Goal: Information Seeking & Learning: Check status

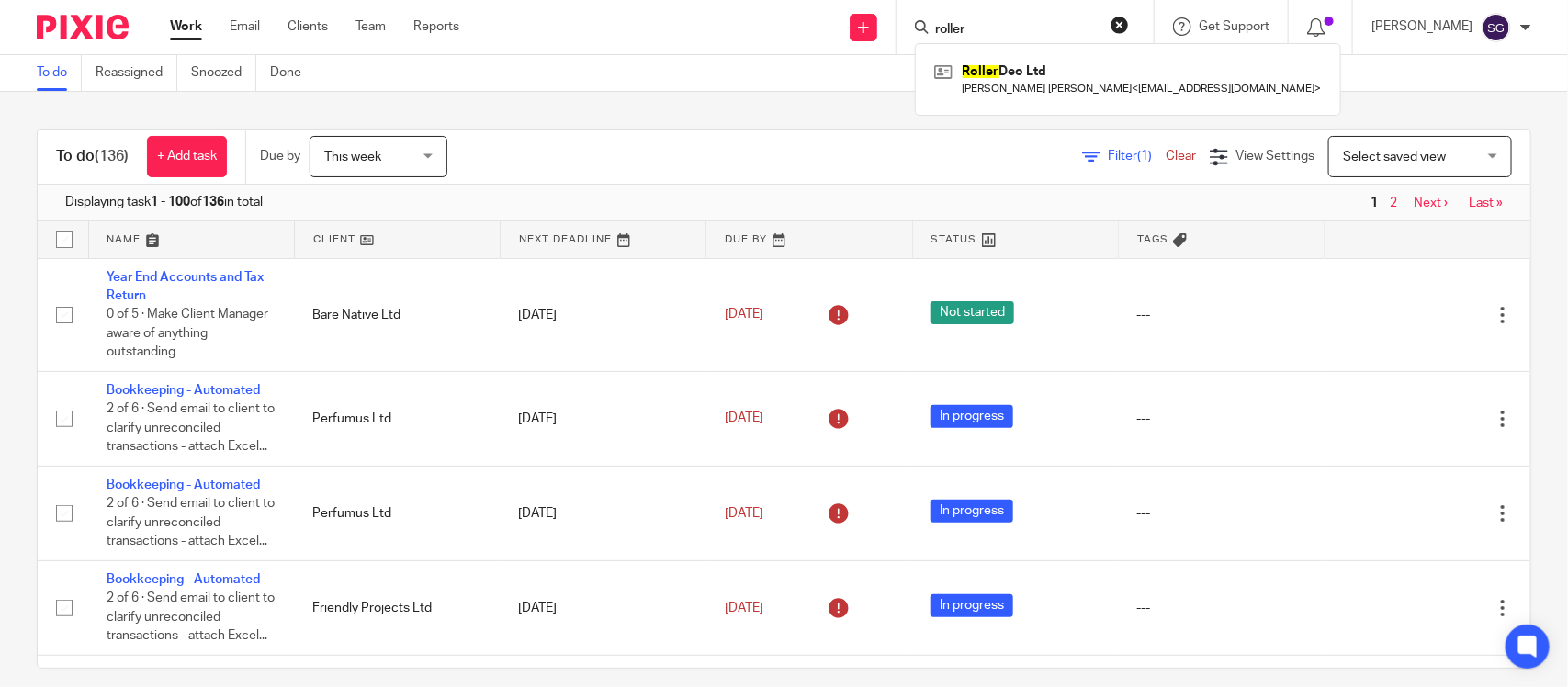
type input "roller"
click at [1038, 102] on div "Roller Deo Ltd Milo G G Pinckney < milo@rollr.co.uk >" at bounding box center [1127, 78] width 427 height 72
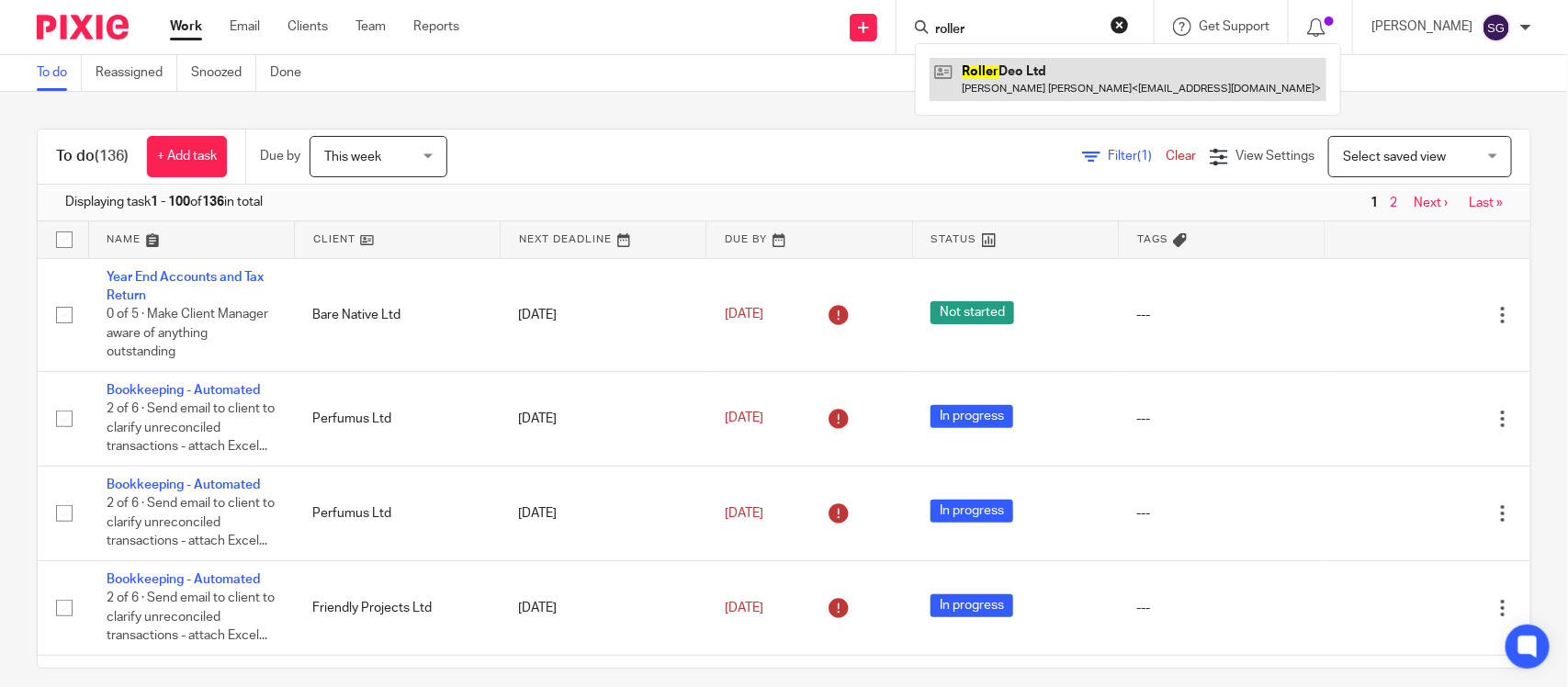
click at [1049, 73] on link at bounding box center [1127, 78] width 397 height 42
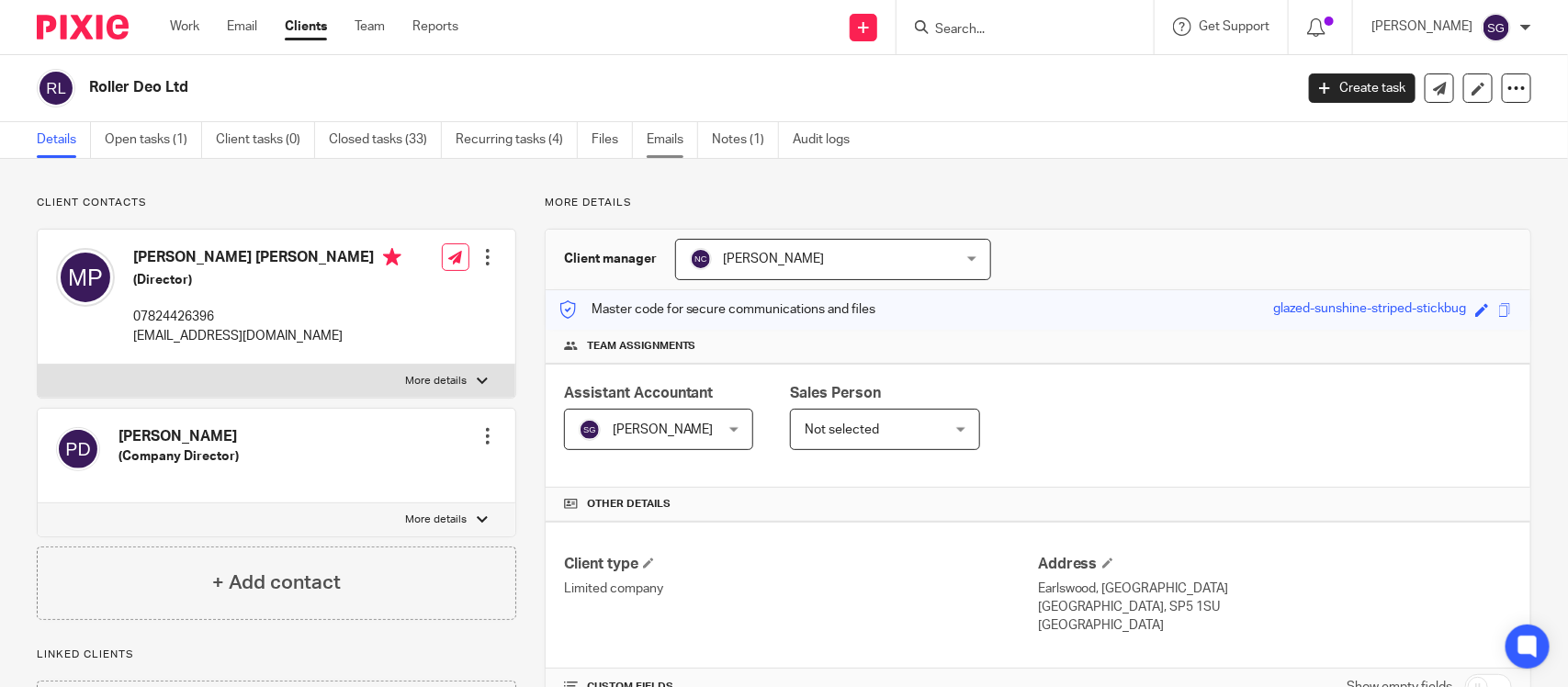
click at [647, 134] on link "Emails" at bounding box center [672, 139] width 51 height 36
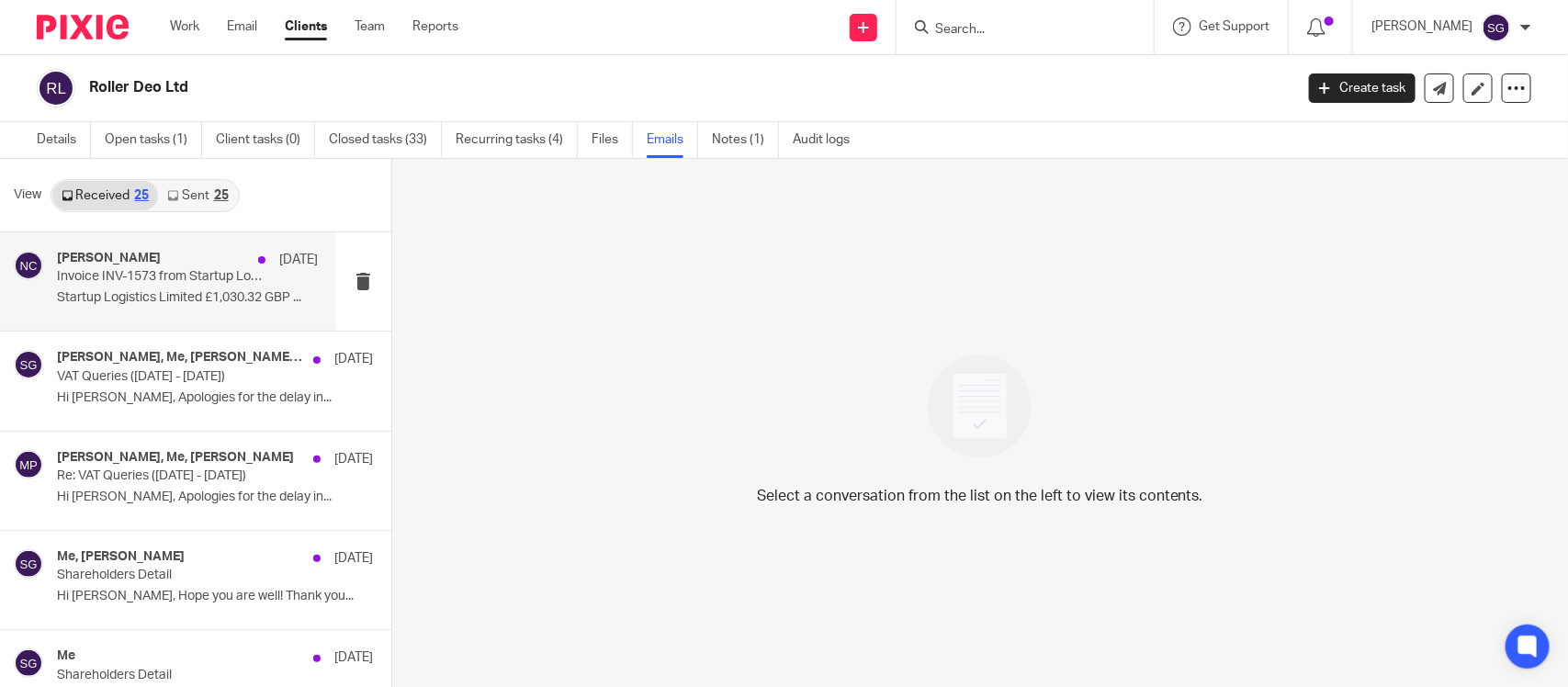
click at [220, 264] on div "[PERSON_NAME] [DATE]" at bounding box center [187, 260] width 261 height 19
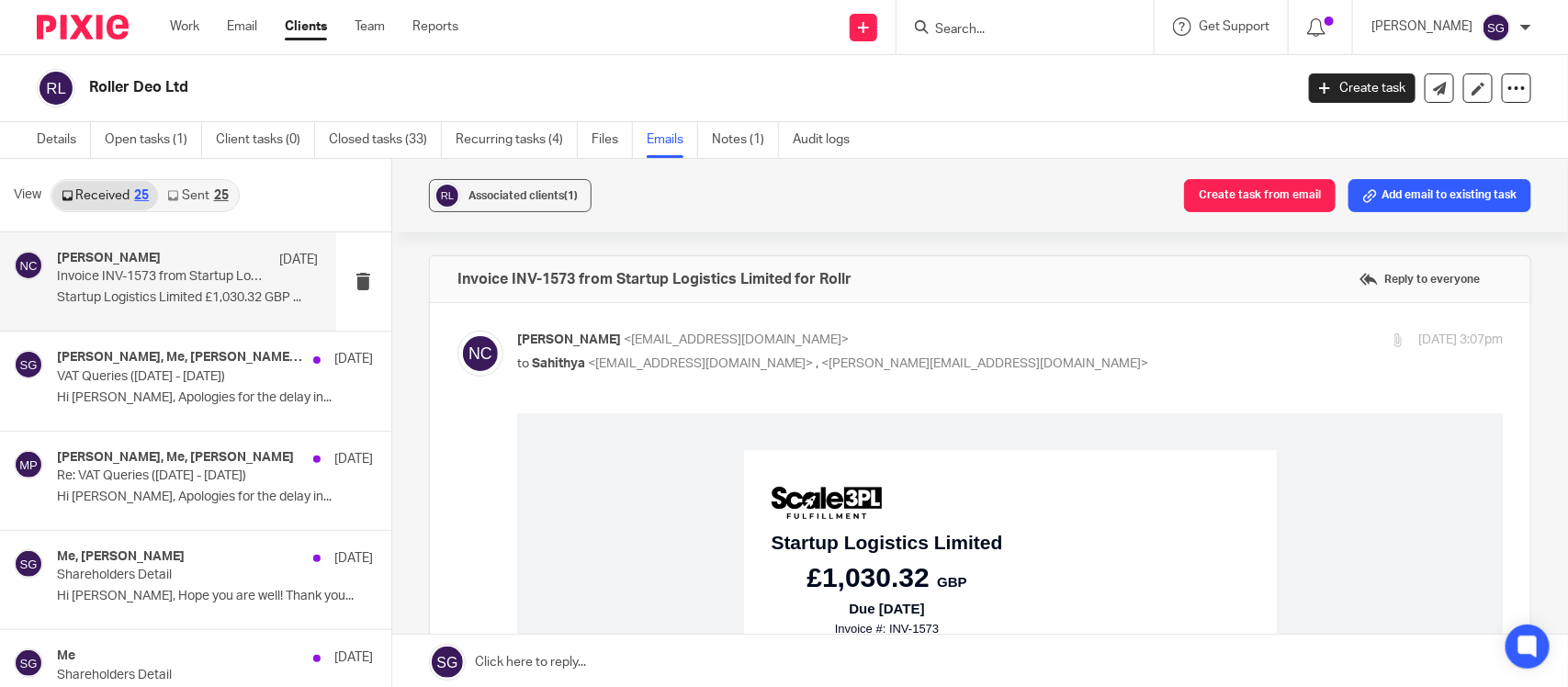
scroll to position [98, 0]
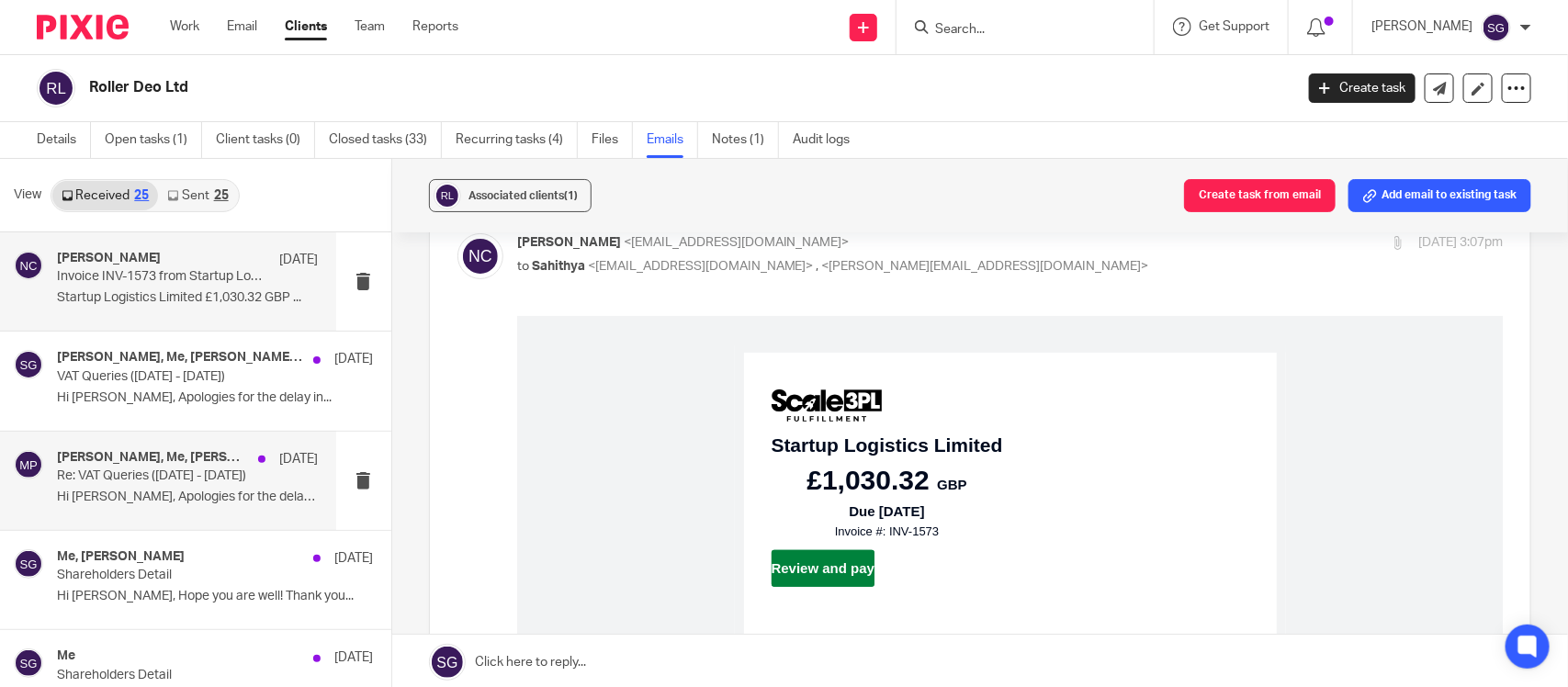
click at [69, 469] on p "Re: VAT Queries ([DATE] - [DATE])" at bounding box center [161, 476] width 208 height 16
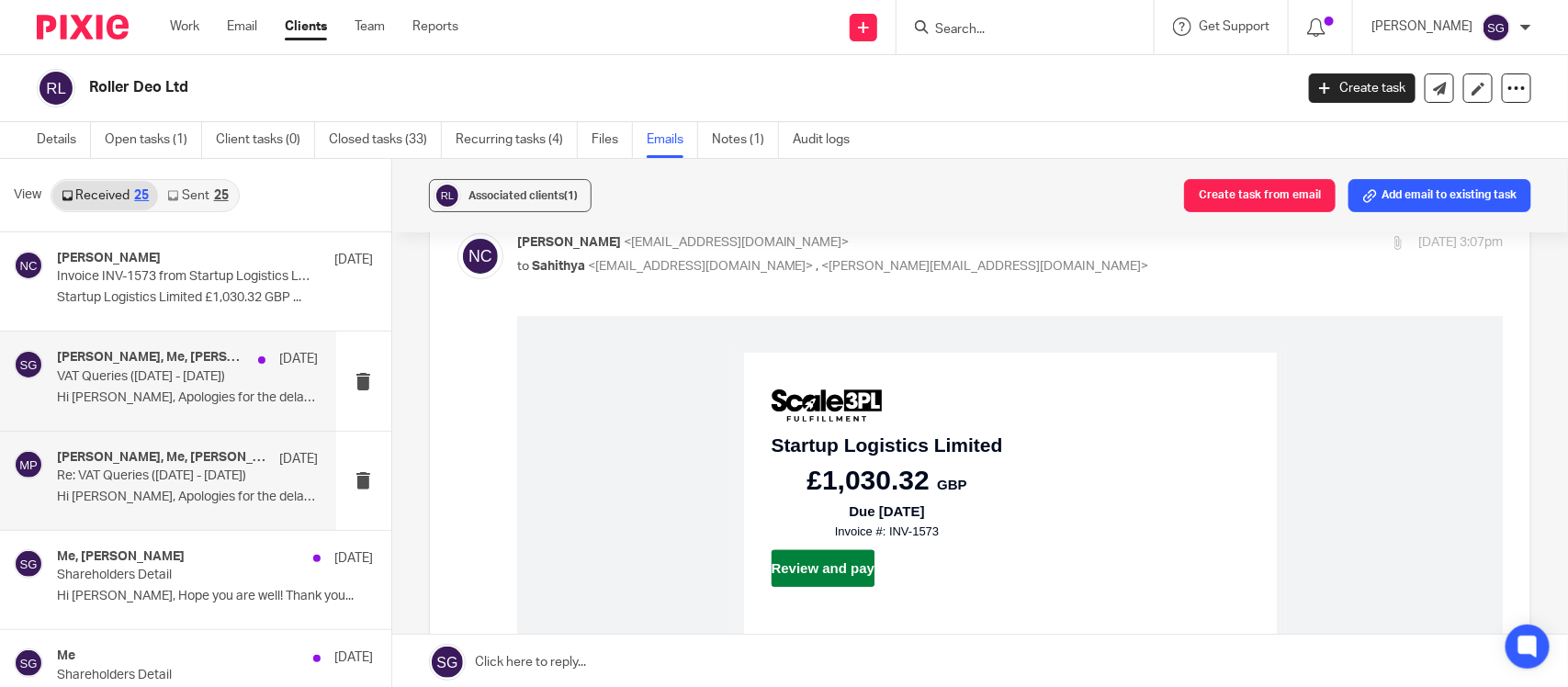
click at [129, 421] on div "[PERSON_NAME], Me, [PERSON_NAME], [PERSON_NAME] [DATE] VAT Queries ([DATE] - [D…" at bounding box center [168, 381] width 336 height 99
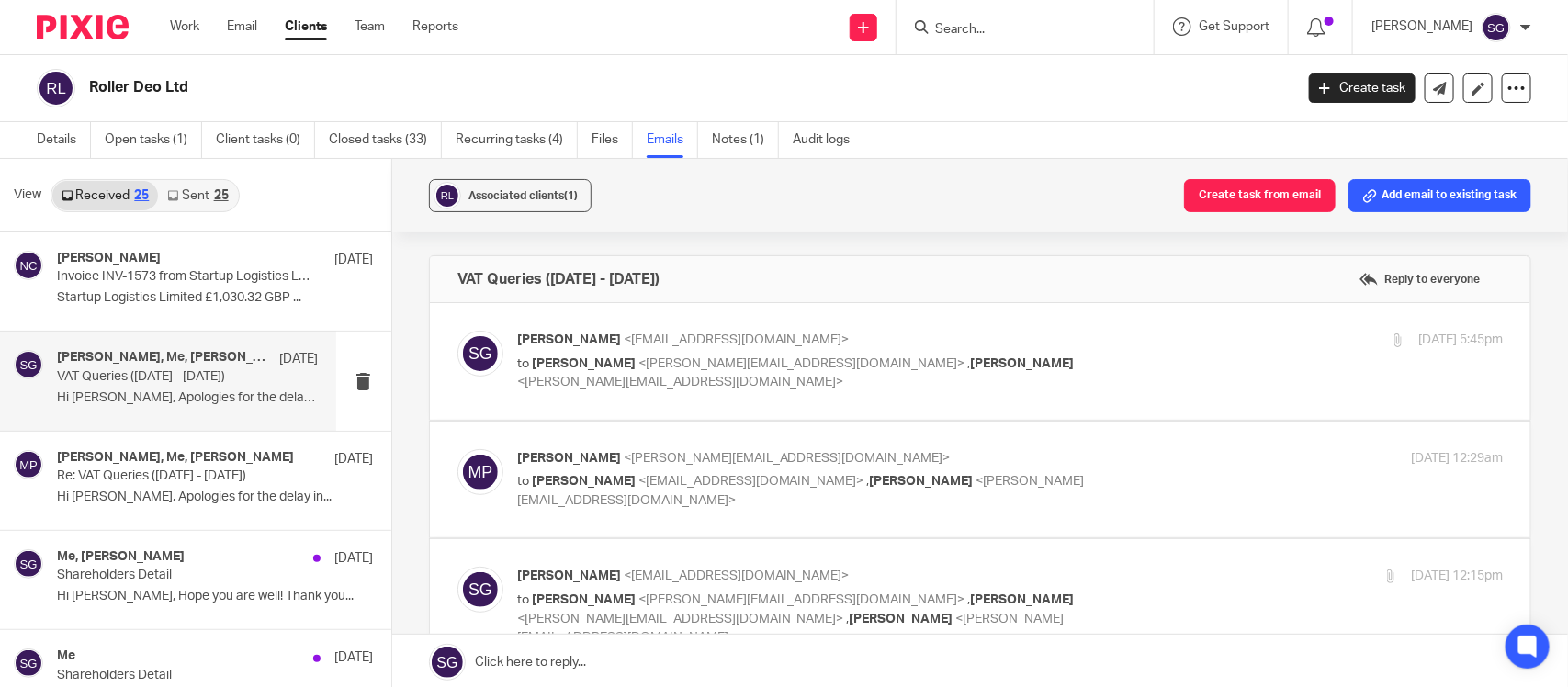
scroll to position [0, 0]
click at [181, 191] on link "Sent 25" at bounding box center [197, 196] width 79 height 30
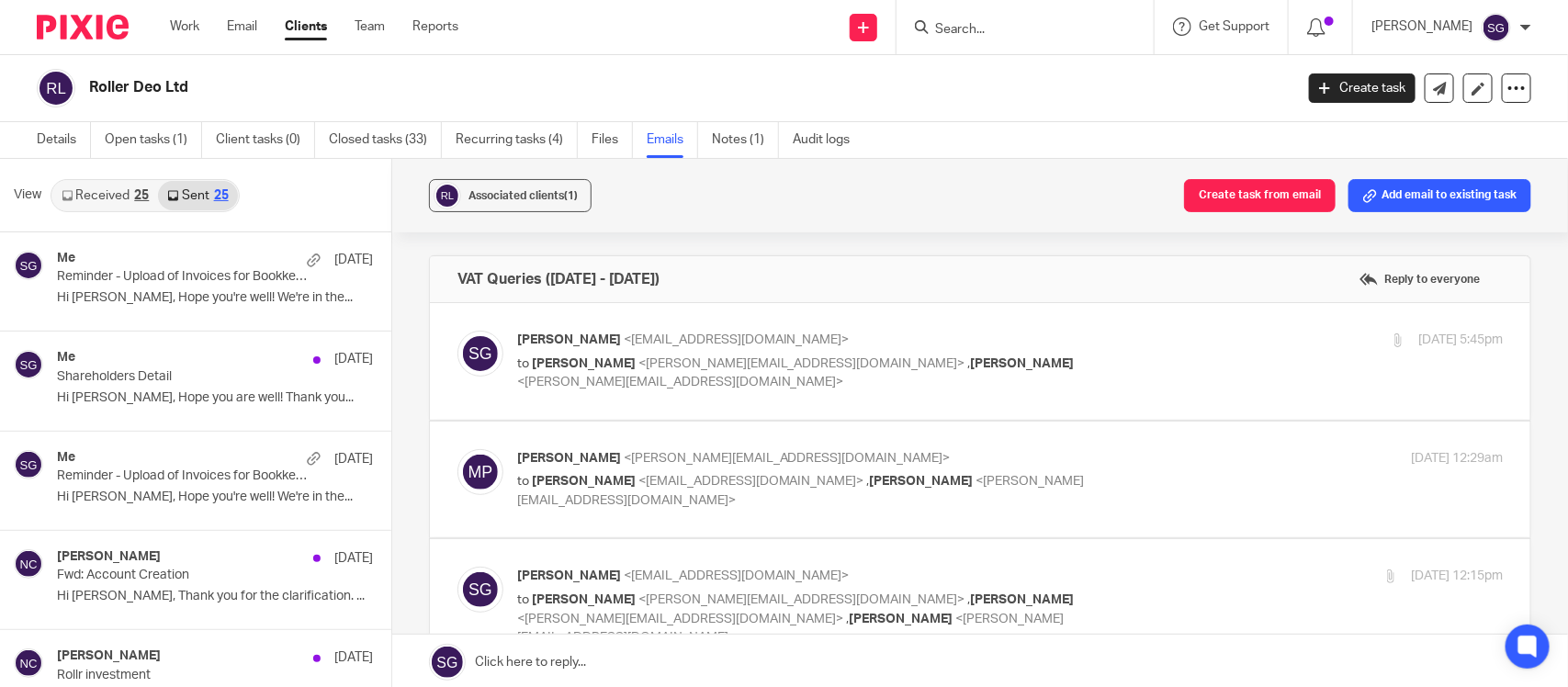
scroll to position [3, 0]
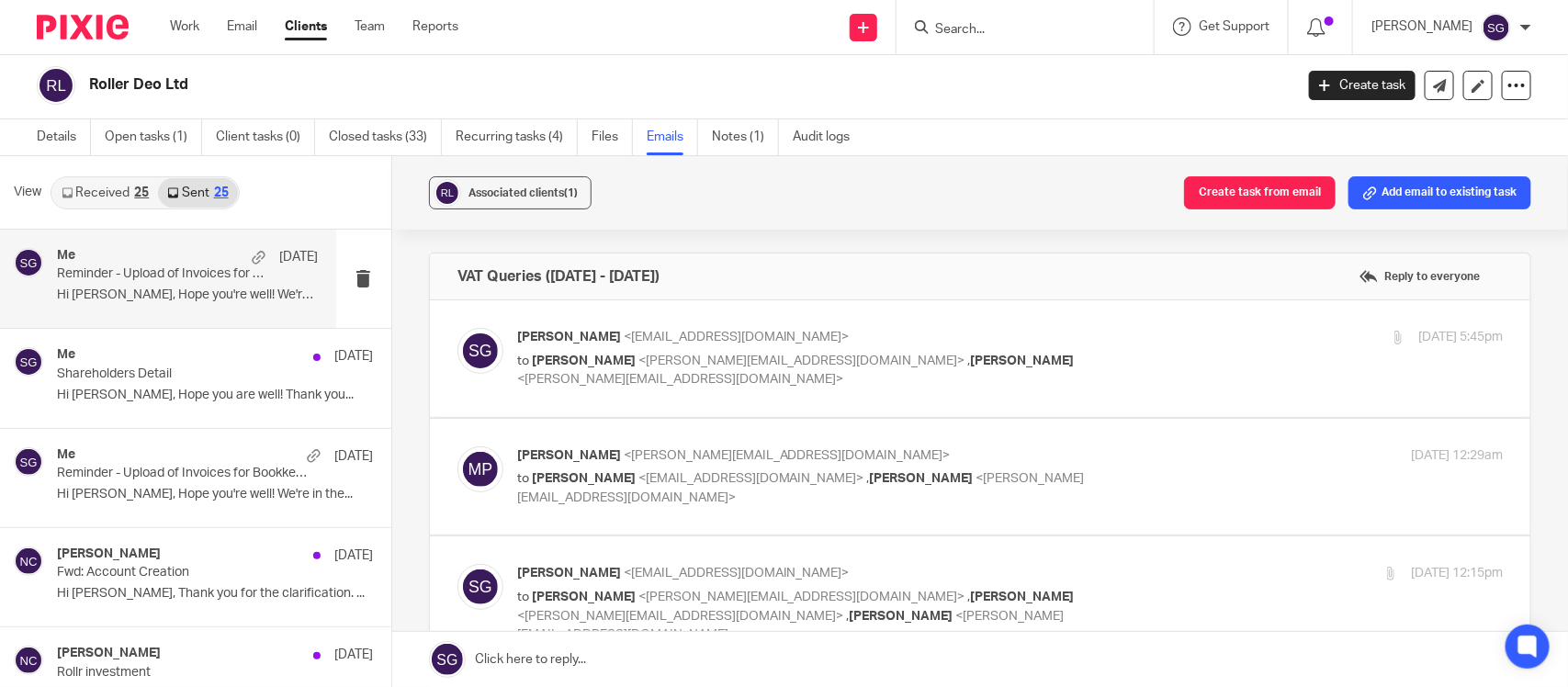
click at [134, 312] on div "Me [DATE] Reminder - Upload of Invoices for Bookkeeping Hi [PERSON_NAME], Hope …" at bounding box center [168, 279] width 336 height 99
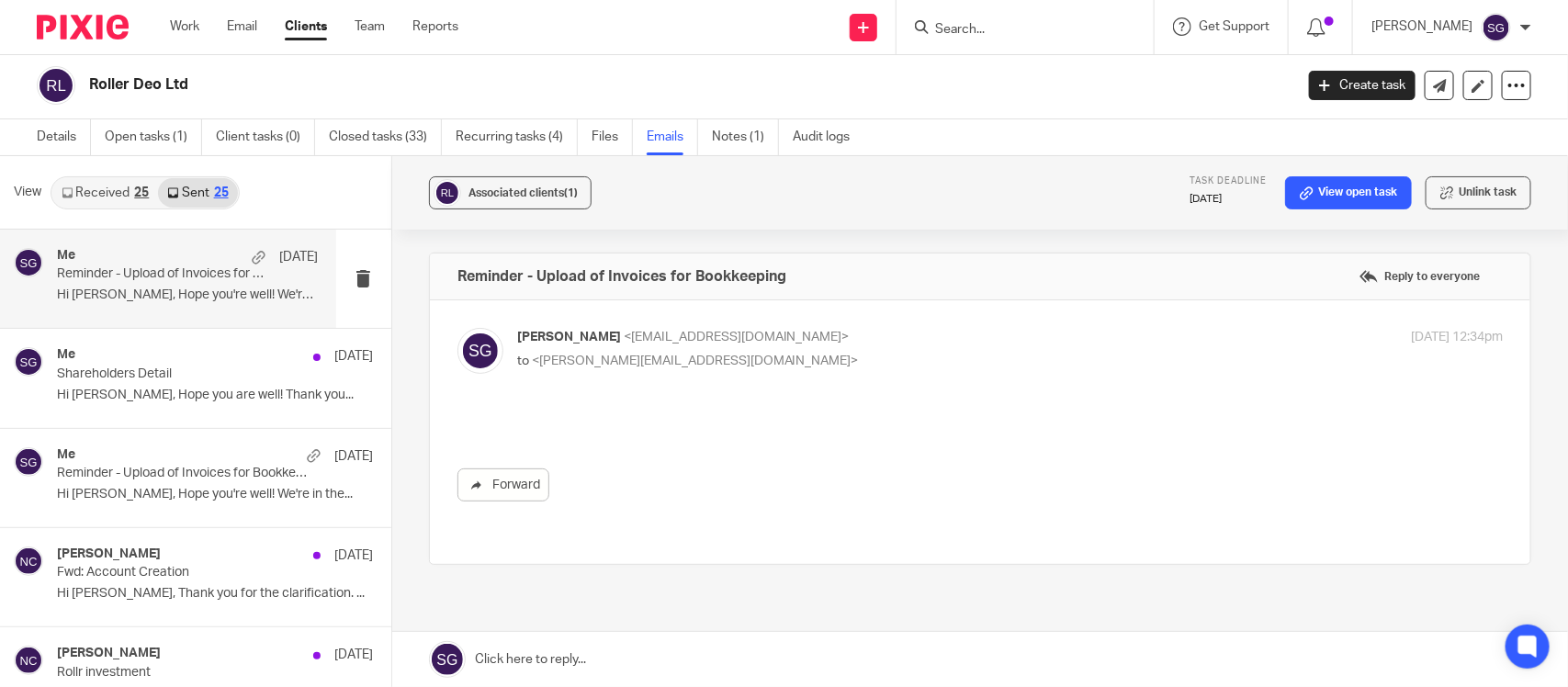
scroll to position [0, 0]
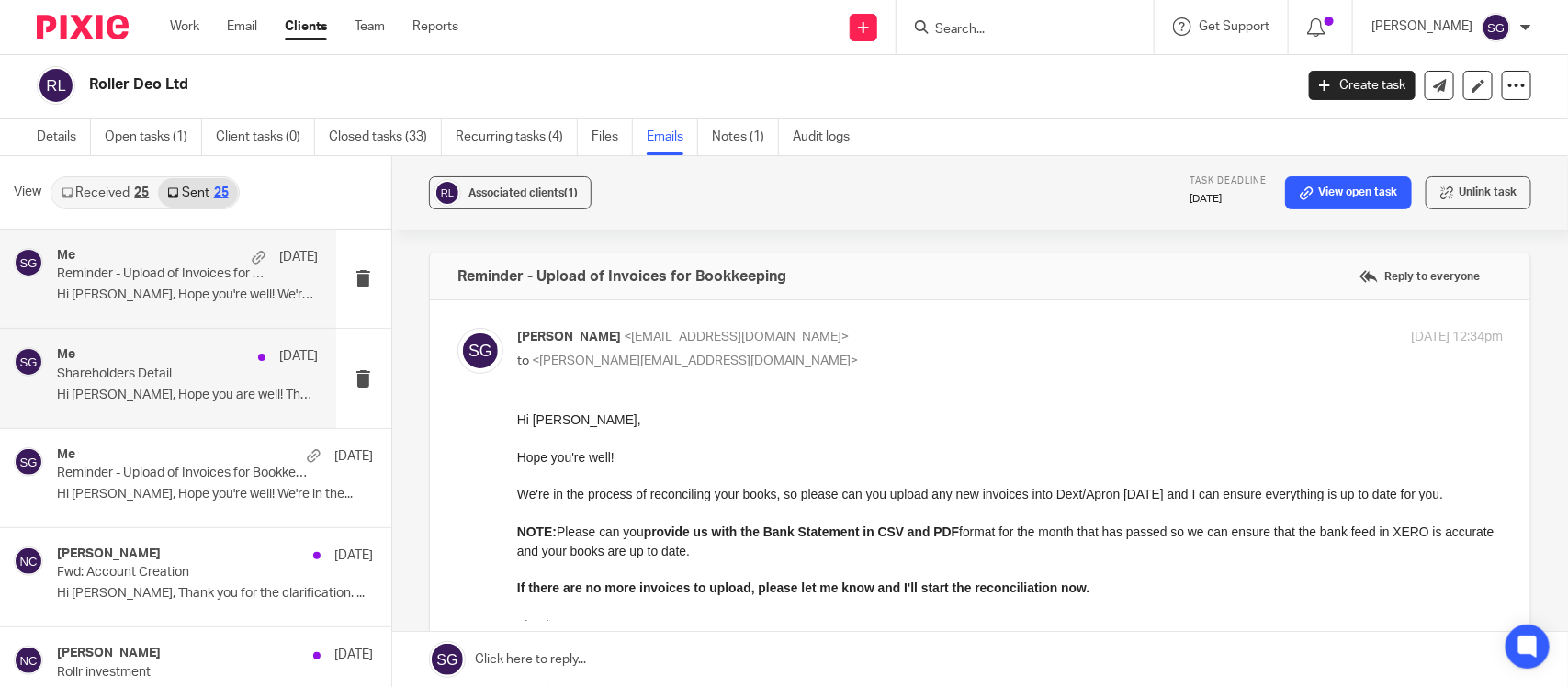
click at [166, 382] on div "Me [DATE] Shareholders Detail Hi [PERSON_NAME], Hope you are well! Thank you..." at bounding box center [187, 378] width 261 height 61
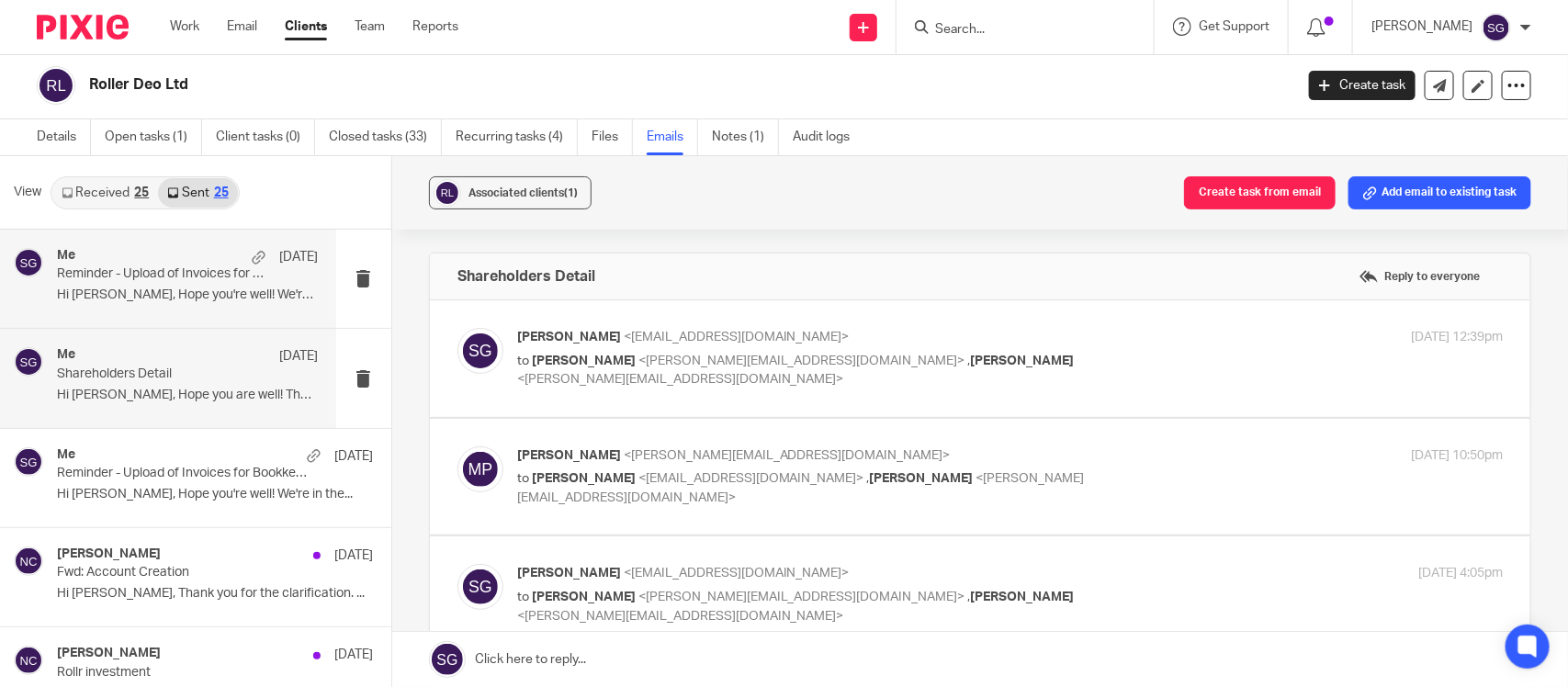
click at [207, 282] on div "Me [DATE] Reminder - Upload of Invoices for Bookkeeping Hi [PERSON_NAME], Hope …" at bounding box center [187, 279] width 261 height 61
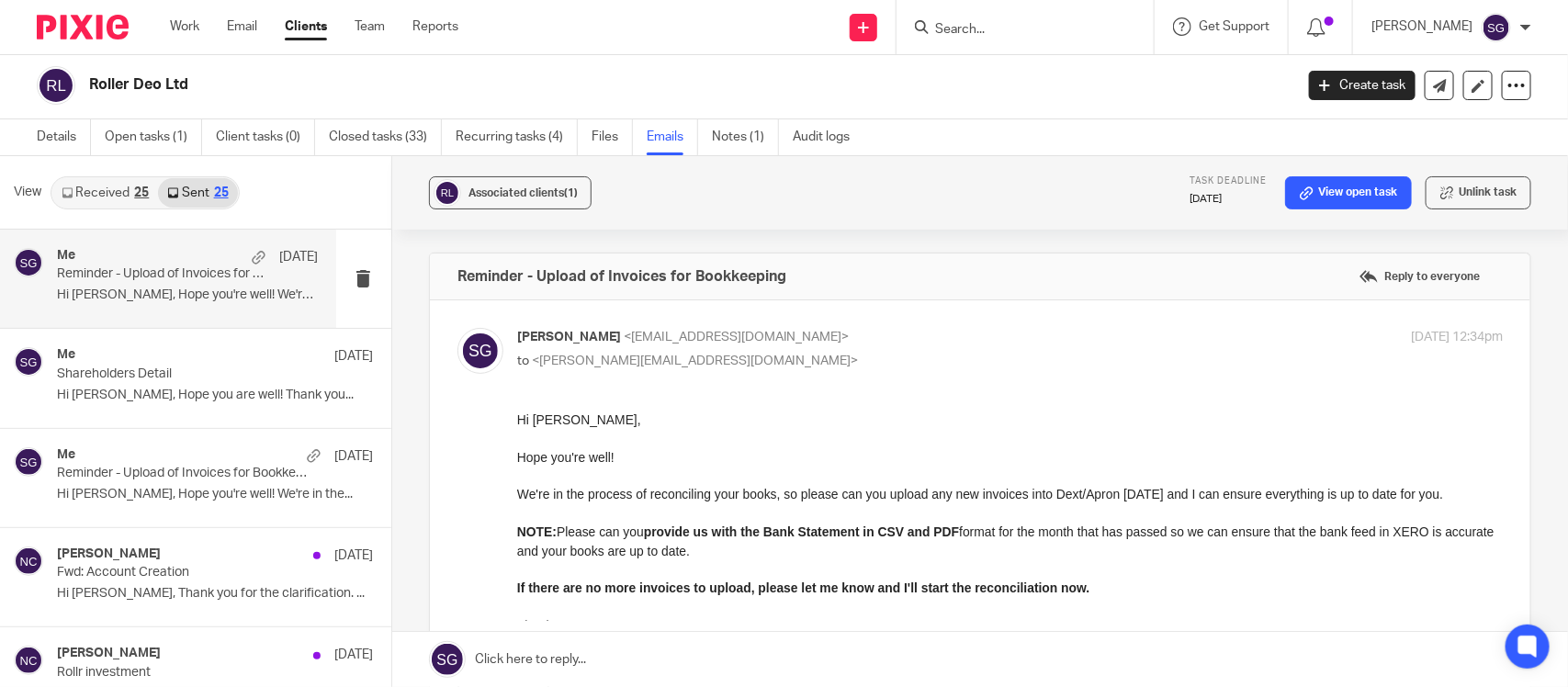
click at [138, 187] on div "25" at bounding box center [141, 193] width 15 height 13
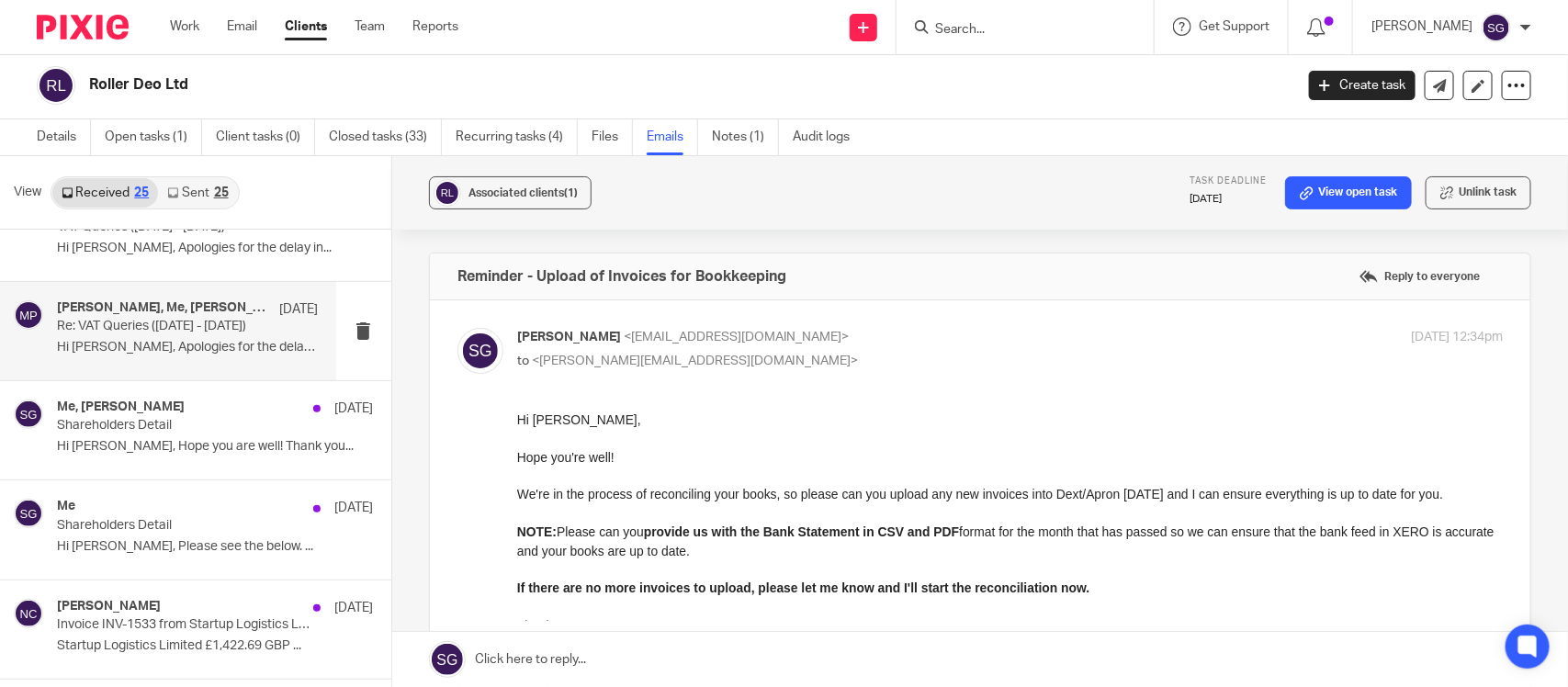
scroll to position [148, 0]
click at [1507, 24] on img at bounding box center [1496, 28] width 30 height 30
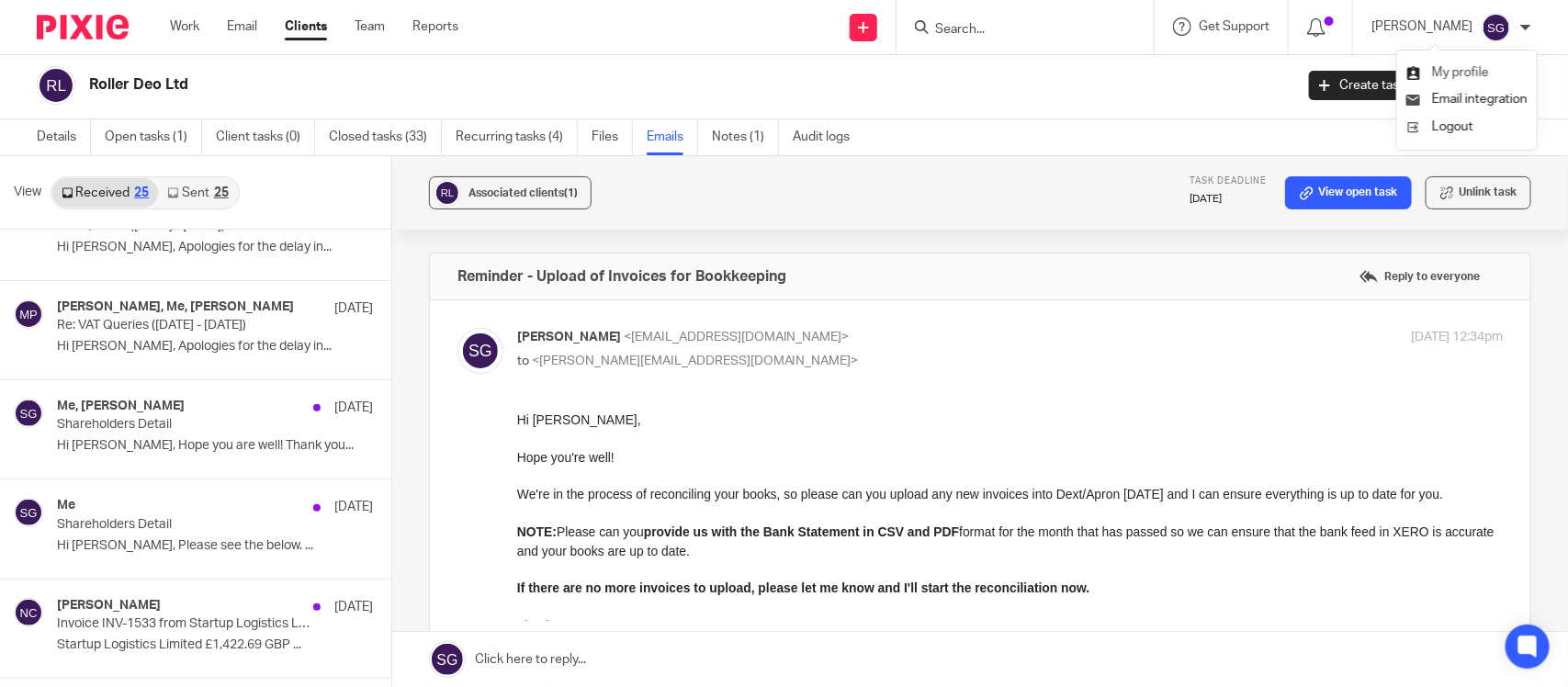
click at [1476, 76] on span "My profile" at bounding box center [1460, 73] width 57 height 13
